Goal: Register for event/course

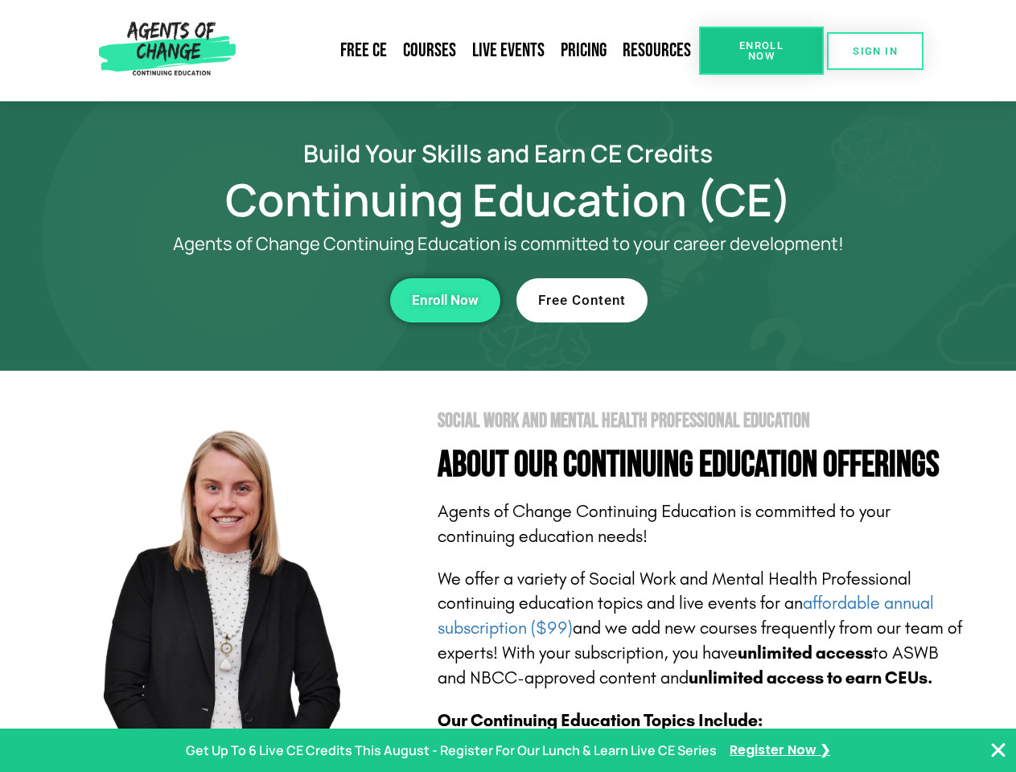
click at [508, 386] on section "Social Work and Mental Health Professional Education About Our Continuing Educa…" at bounding box center [508, 709] width 1016 height 676
click at [761, 51] on span "Enroll Now" at bounding box center [761, 50] width 73 height 21
click at [875, 51] on span "SIGN IN" at bounding box center [875, 51] width 45 height 10
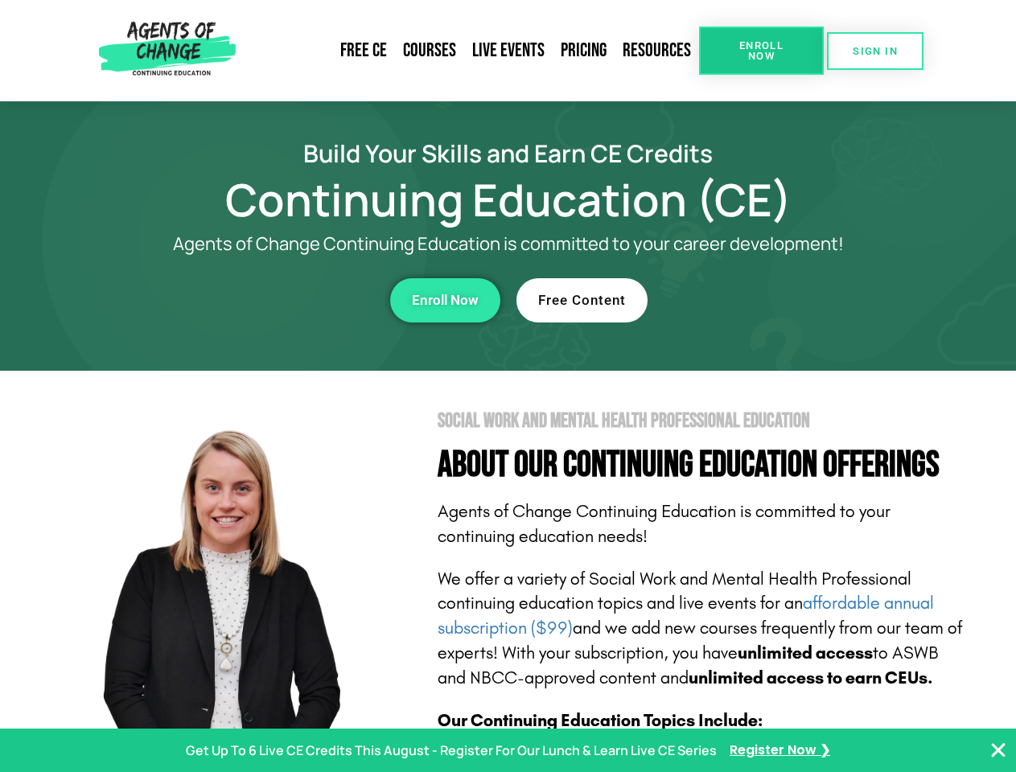
click at [279, 300] on div "Enroll Now" at bounding box center [279, 300] width 442 height 44
click at [445, 300] on span "Enroll Now" at bounding box center [445, 301] width 67 height 14
